Goal: Information Seeking & Learning: Learn about a topic

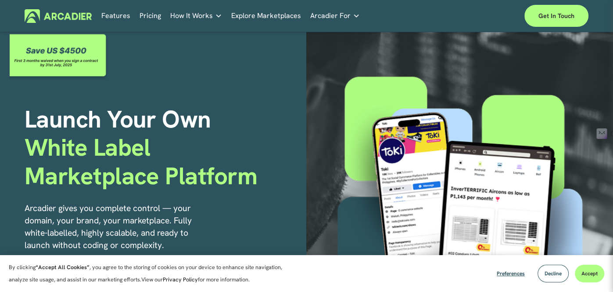
click at [149, 17] on link "Pricing" at bounding box center [151, 16] width 22 height 14
